Goal: Use online tool/utility: Utilize a website feature to perform a specific function

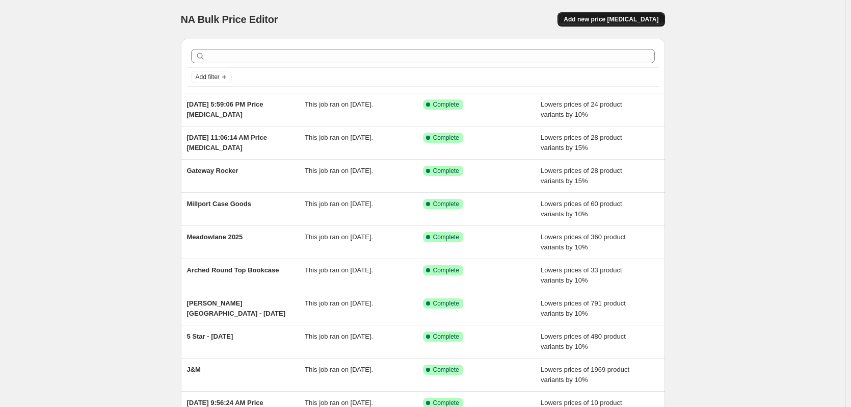
click at [612, 18] on span "Add new price [MEDICAL_DATA]" at bounding box center [611, 19] width 95 height 8
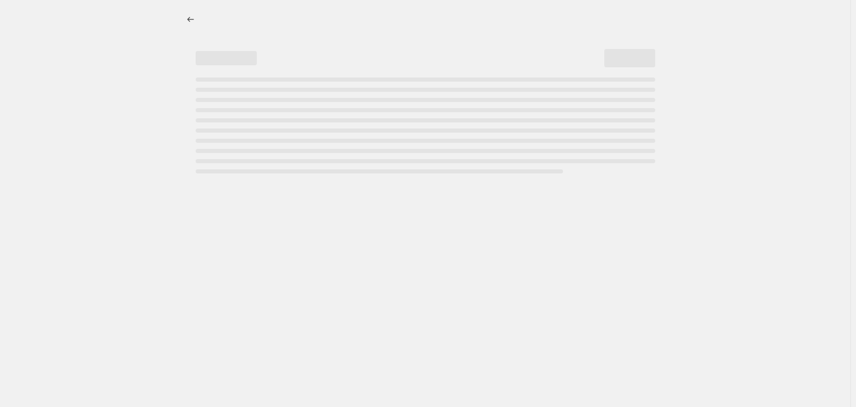
select select "percentage"
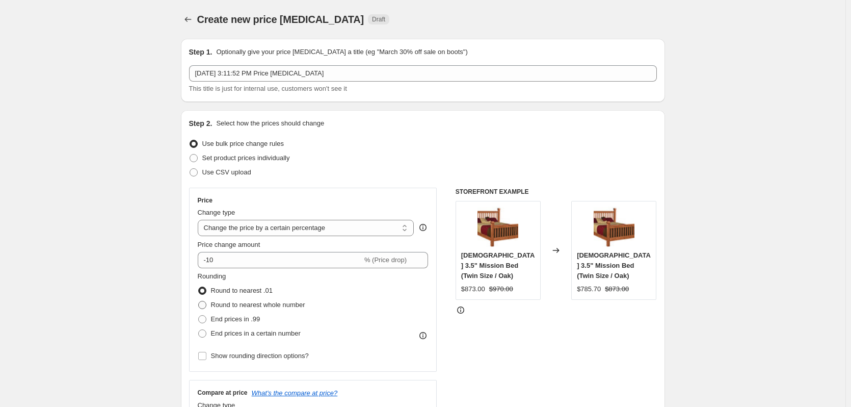
click at [271, 307] on span "Round to nearest whole number" at bounding box center [258, 305] width 94 height 8
click at [199, 301] on input "Round to nearest whole number" at bounding box center [198, 301] width 1 height 1
radio input "true"
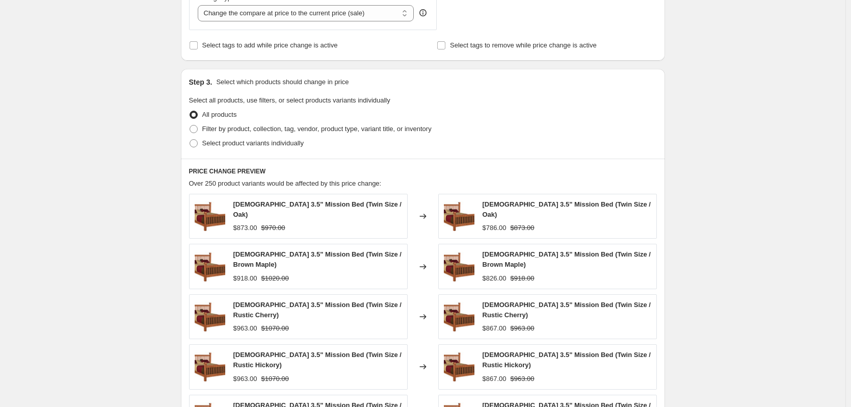
scroll to position [408, 0]
click at [307, 128] on span "Filter by product, collection, tag, vendor, product type, variant title, or inv…" at bounding box center [316, 128] width 229 height 8
click at [190, 125] on input "Filter by product, collection, tag, vendor, product type, variant title, or inv…" at bounding box center [190, 124] width 1 height 1
radio input "true"
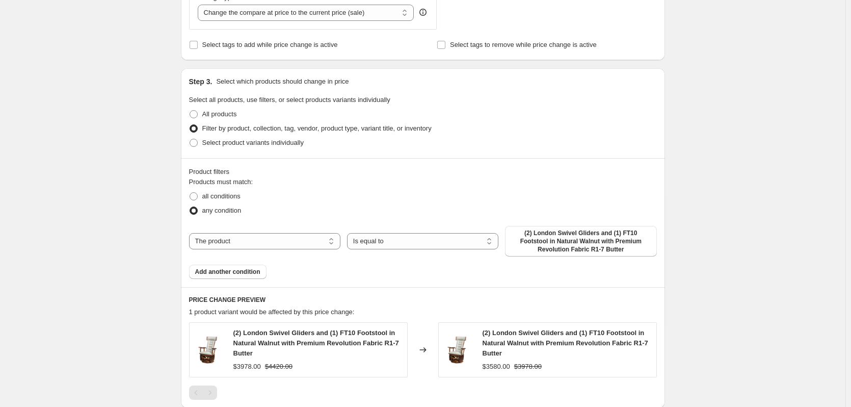
scroll to position [459, 0]
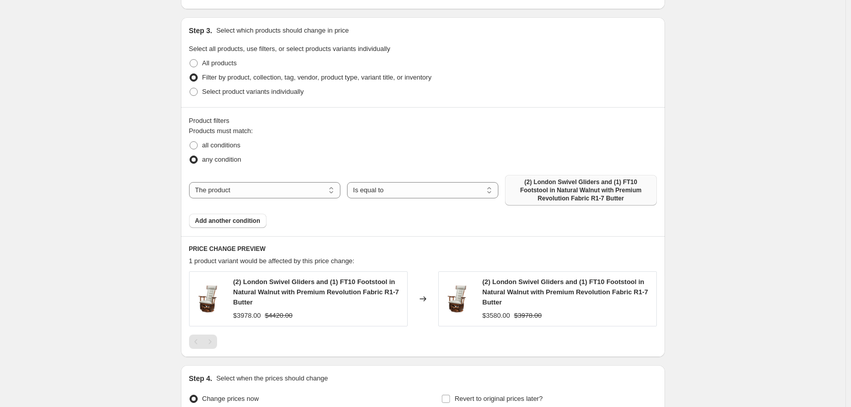
click at [576, 193] on span "(2) London Swivel Gliders and (1) FT10 Footstool in Natural Walnut with Premium…" at bounding box center [580, 190] width 139 height 24
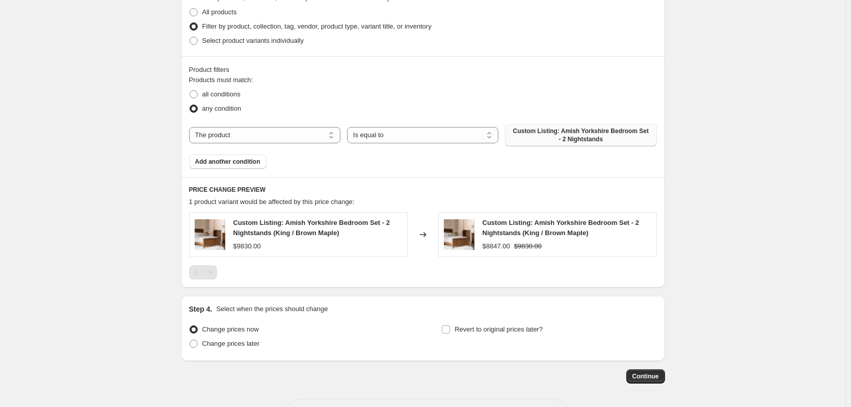
scroll to position [549, 0]
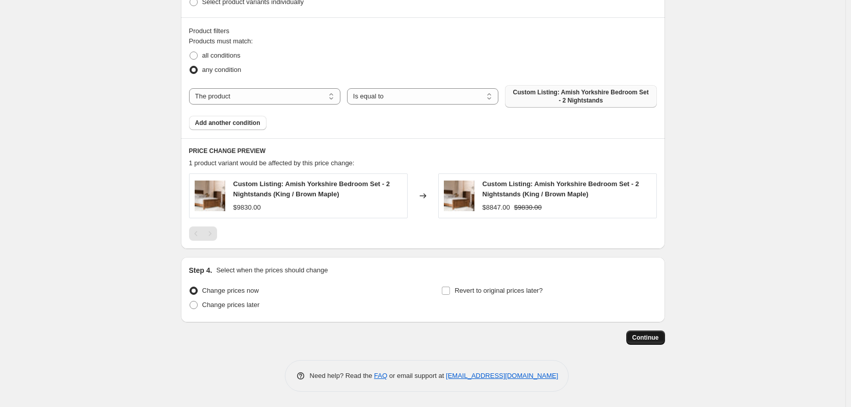
click at [658, 340] on span "Continue" at bounding box center [646, 337] width 27 height 8
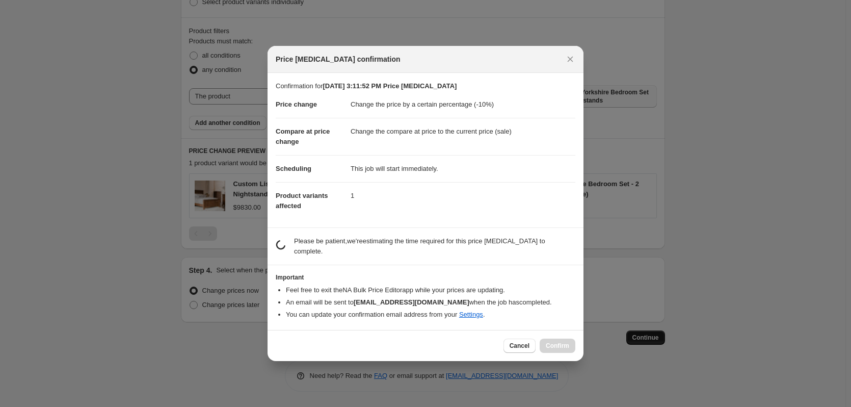
scroll to position [0, 0]
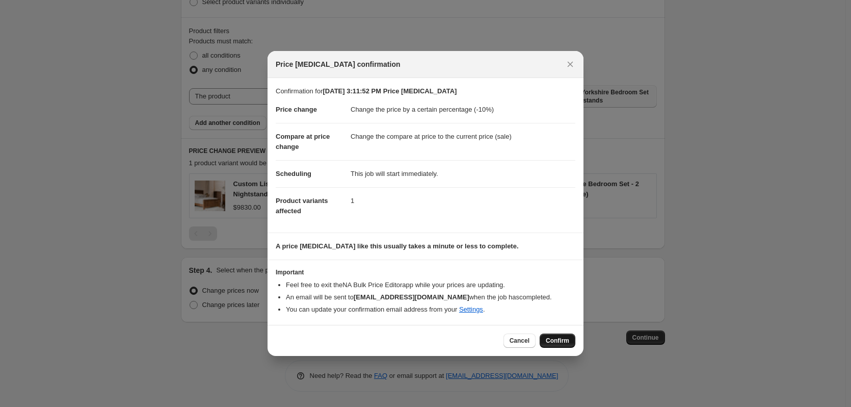
click at [565, 345] on button "Confirm" at bounding box center [558, 340] width 36 height 14
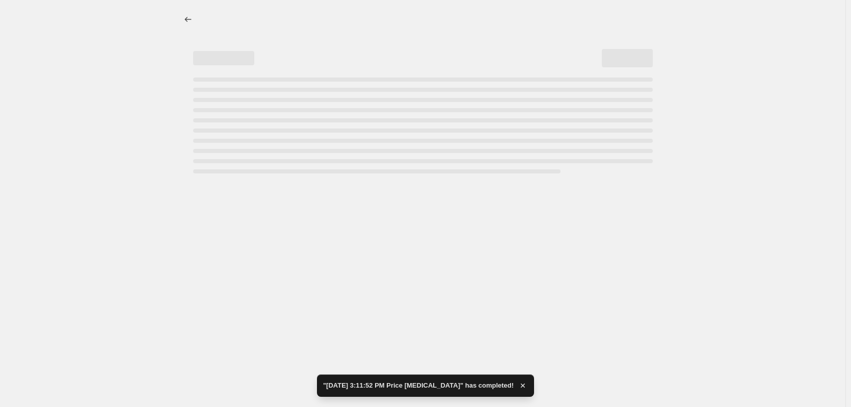
select select "percentage"
